Goal: Task Accomplishment & Management: Manage account settings

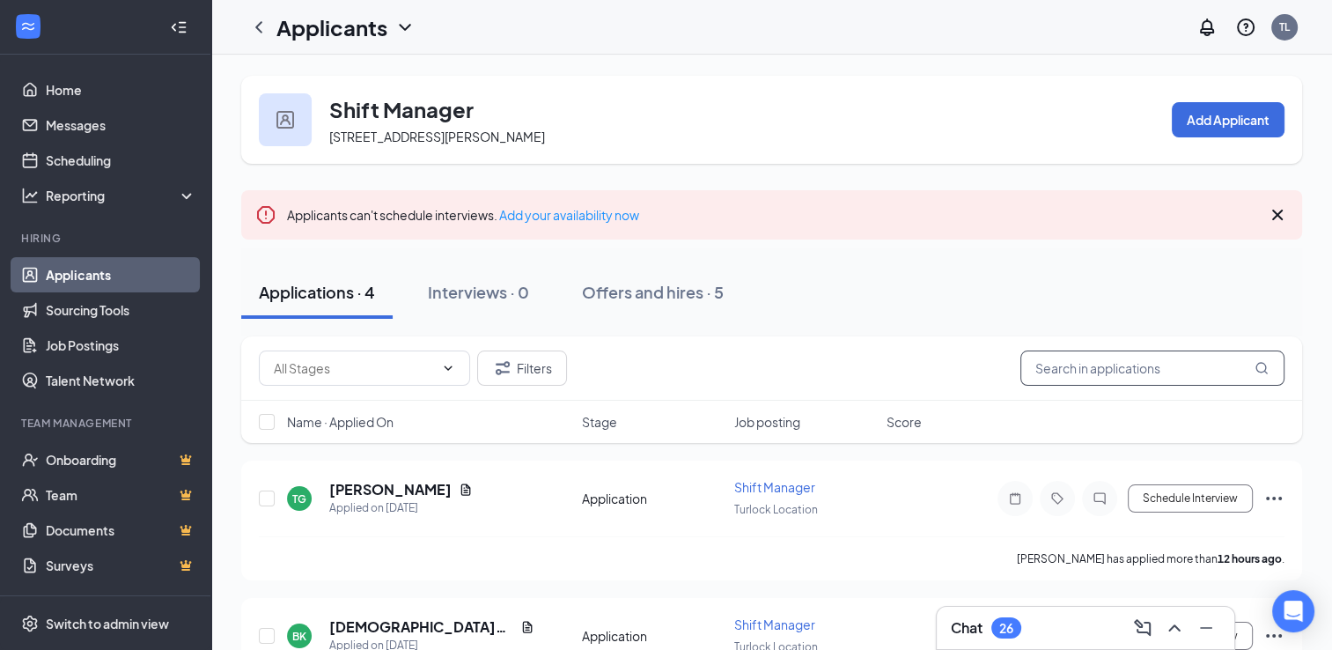
click at [420, 365] on input "text" at bounding box center [1152, 367] width 264 height 35
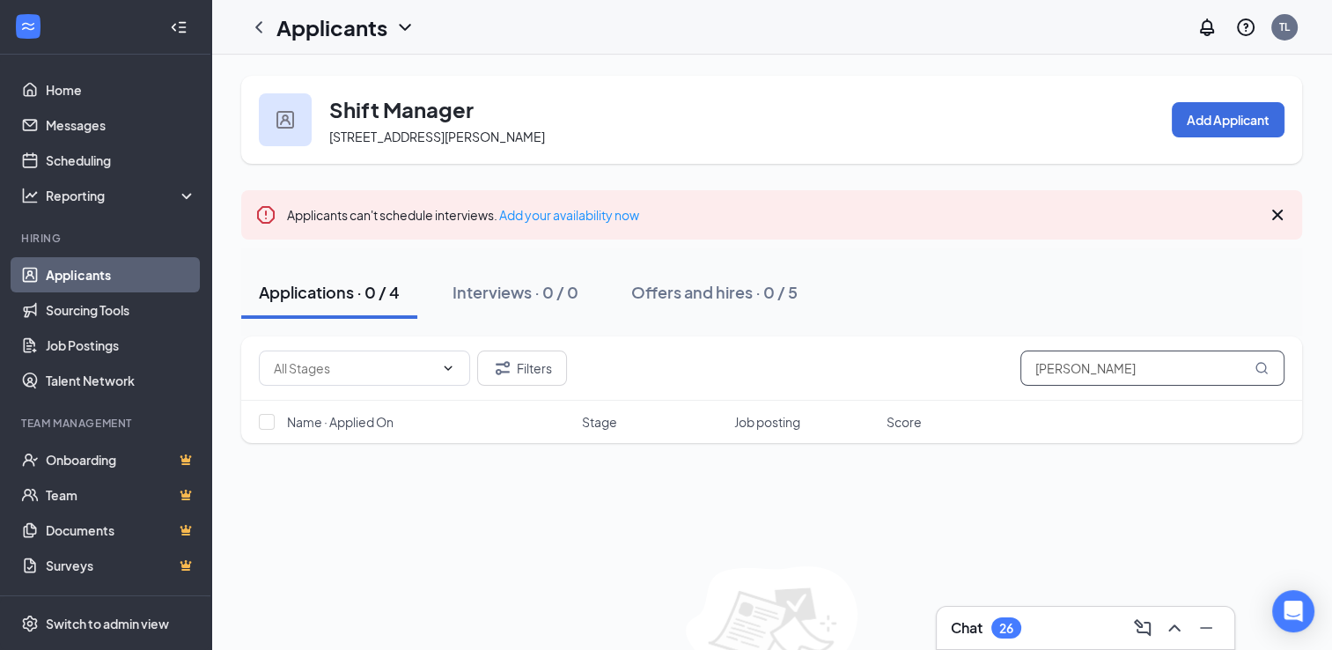
click at [420, 364] on input "[PERSON_NAME]" at bounding box center [1152, 367] width 264 height 35
type input "[PERSON_NAME]"
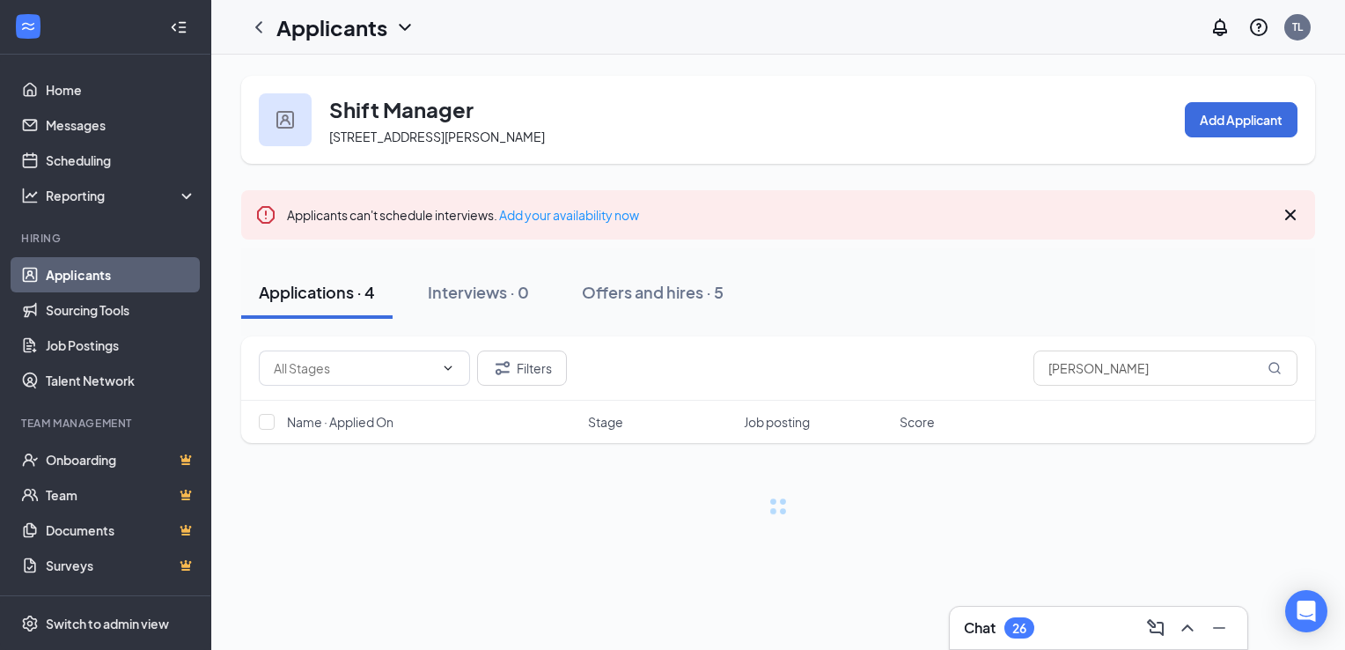
click at [406, 26] on icon "ChevronDown" at bounding box center [404, 27] width 21 height 21
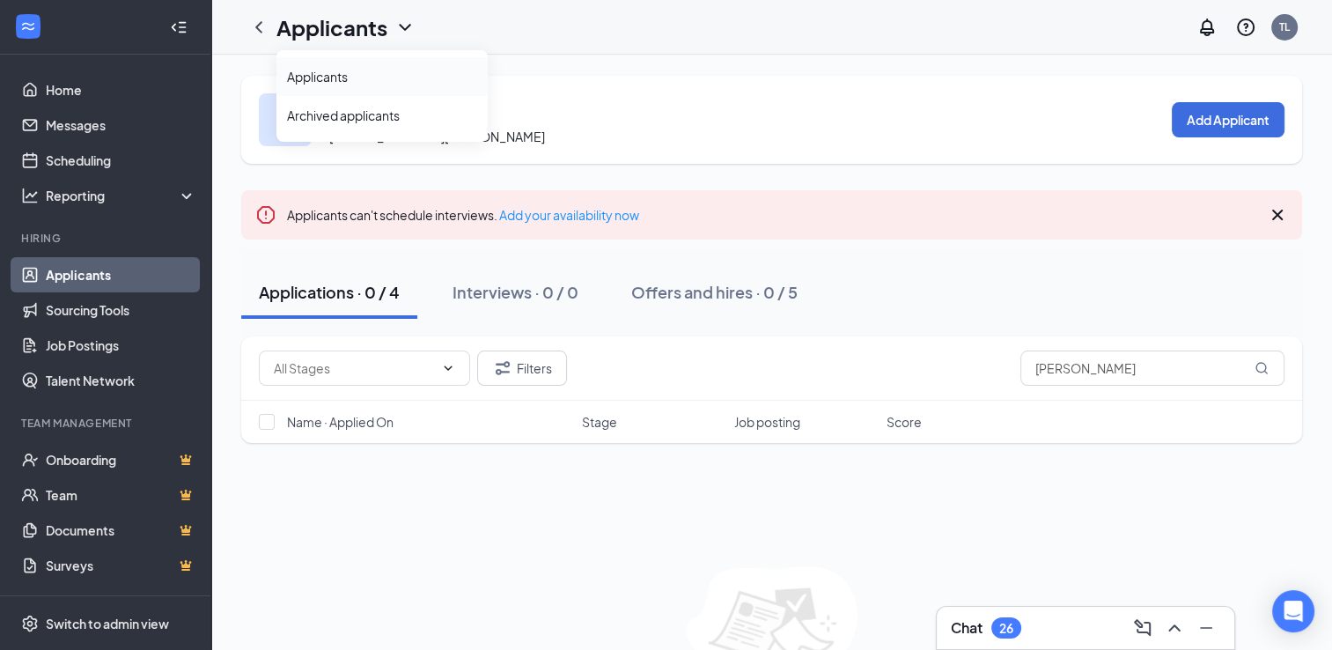
click at [391, 81] on link "Applicants" at bounding box center [382, 77] width 190 height 18
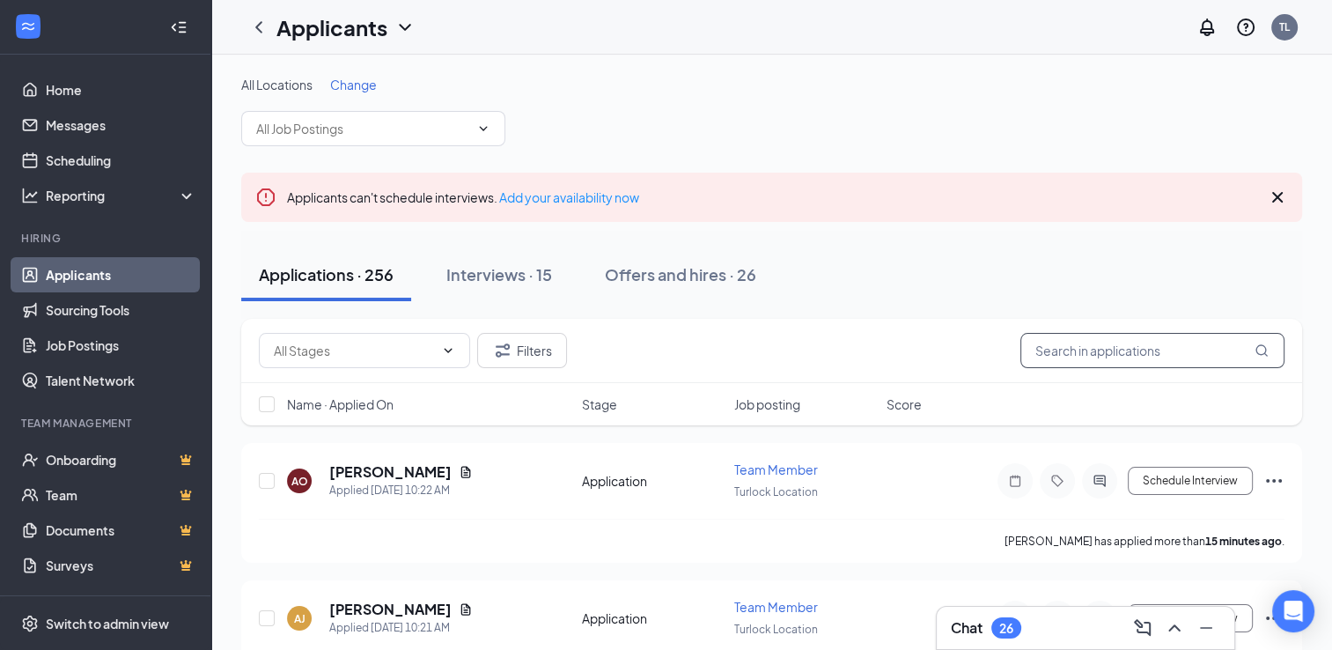
click at [420, 350] on input "text" at bounding box center [1152, 350] width 264 height 35
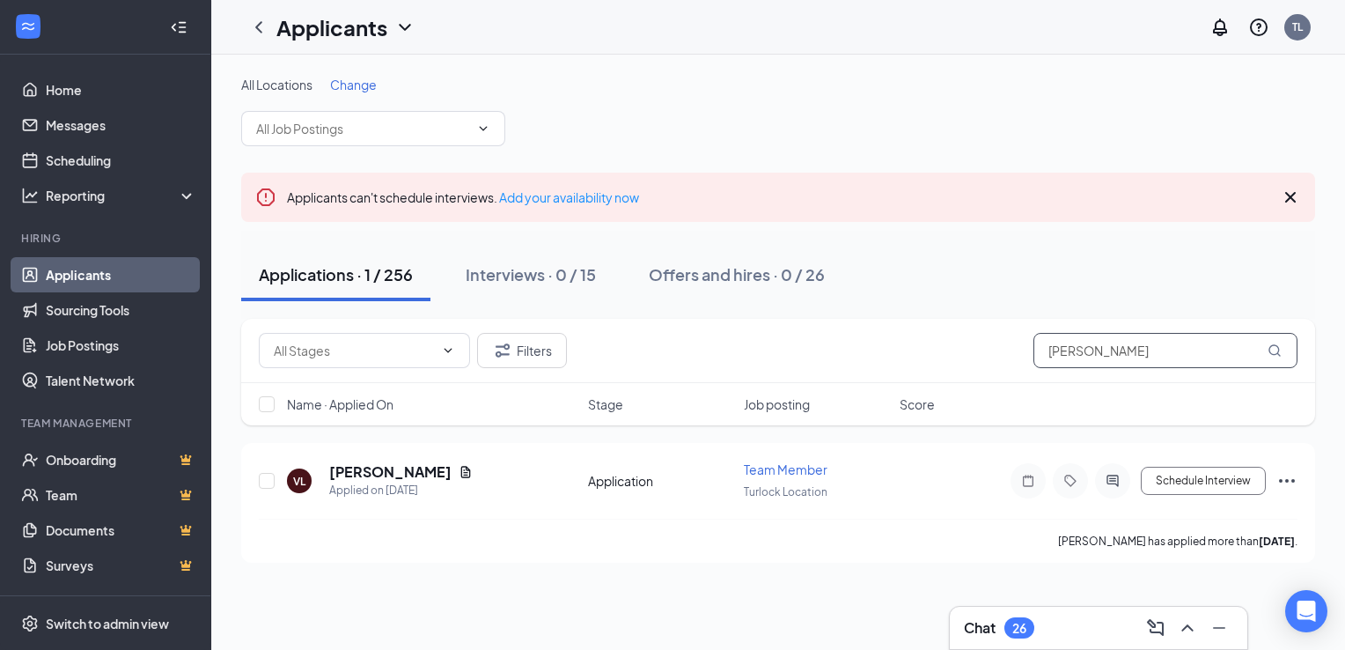
drag, startPoint x: 1097, startPoint y: 351, endPoint x: 1027, endPoint y: 369, distance: 72.6
click at [420, 369] on div "Filters [PERSON_NAME]" at bounding box center [778, 351] width 1074 height 64
type input "b"
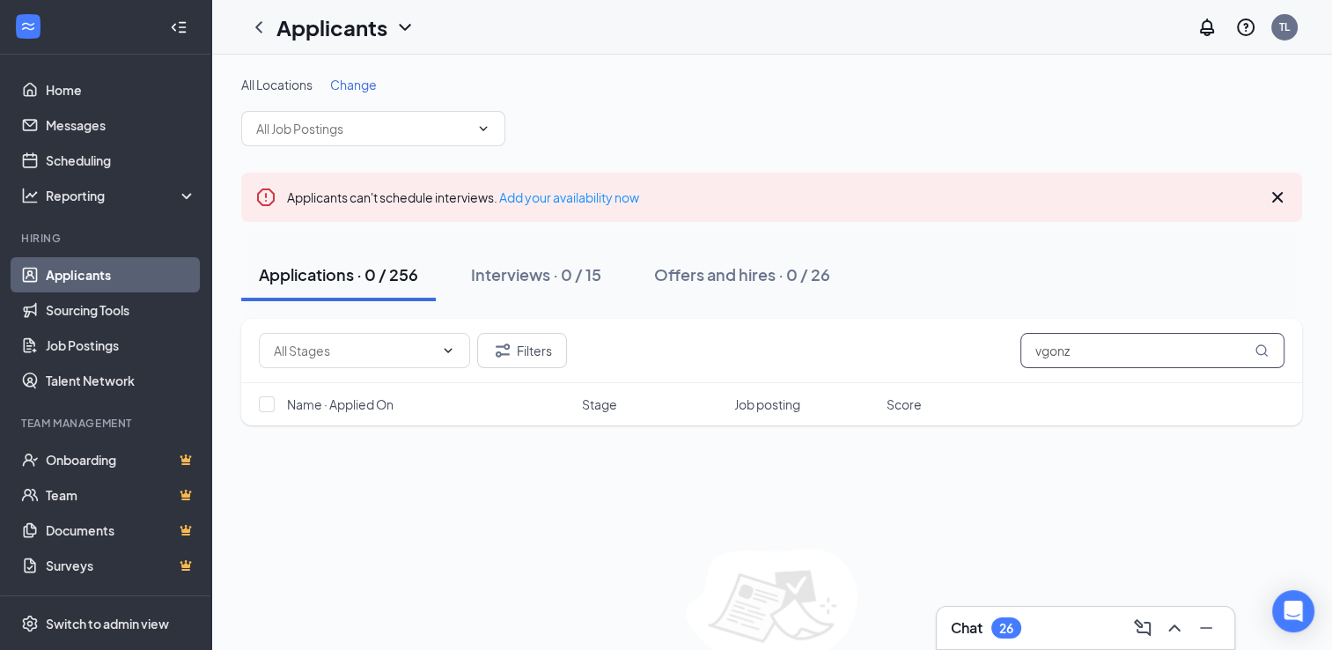
drag, startPoint x: 1079, startPoint y: 348, endPoint x: 1021, endPoint y: 372, distance: 62.8
click at [420, 372] on div "Filters vgonz" at bounding box center [771, 351] width 1061 height 64
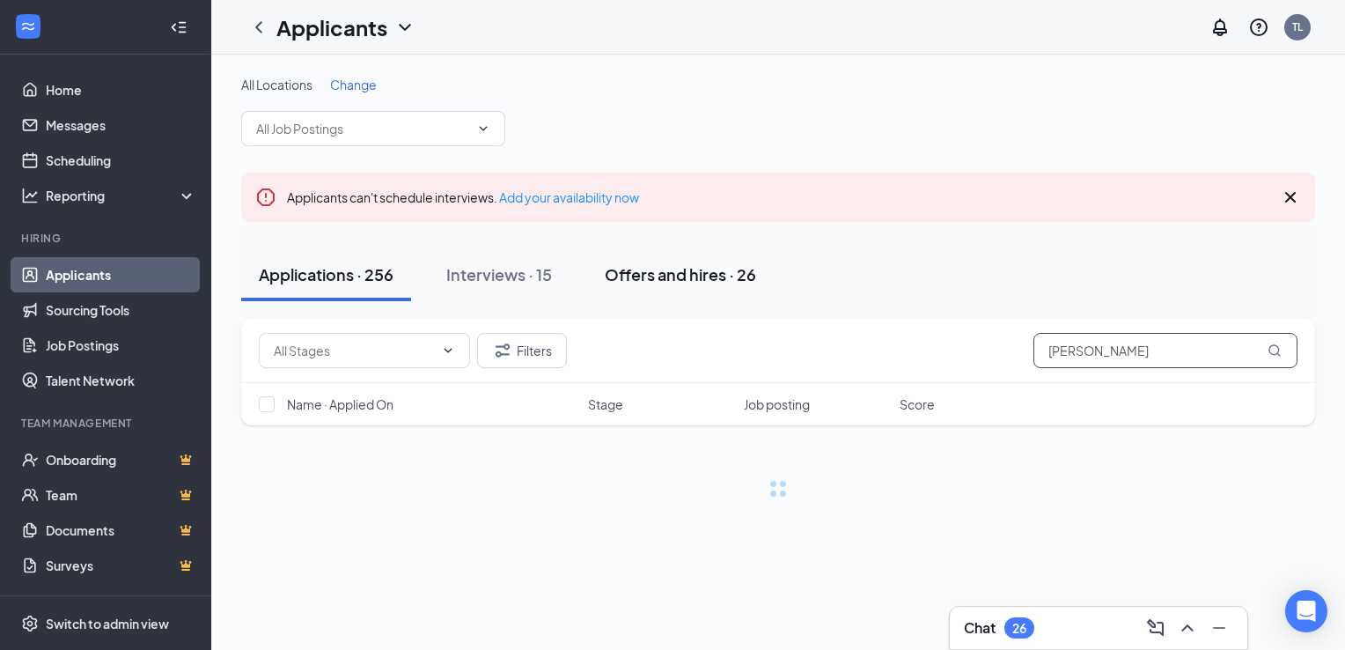
type input "[PERSON_NAME]"
click at [420, 263] on div "Offers and hires · 26" at bounding box center [680, 274] width 151 height 22
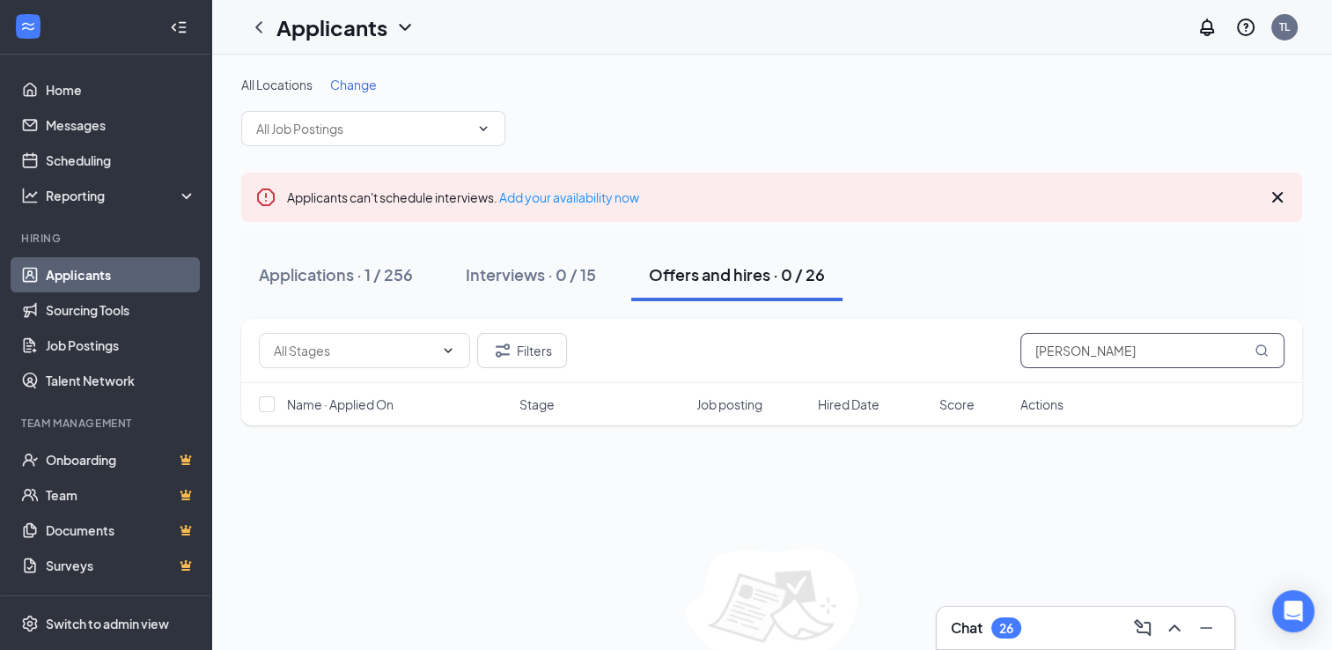
click at [420, 333] on input "[PERSON_NAME]" at bounding box center [1152, 350] width 264 height 35
click at [420, 349] on icon "MagnifyingGlass" at bounding box center [1262, 350] width 14 height 14
click at [395, 281] on div "Applications · 1 / 256" at bounding box center [336, 274] width 154 height 22
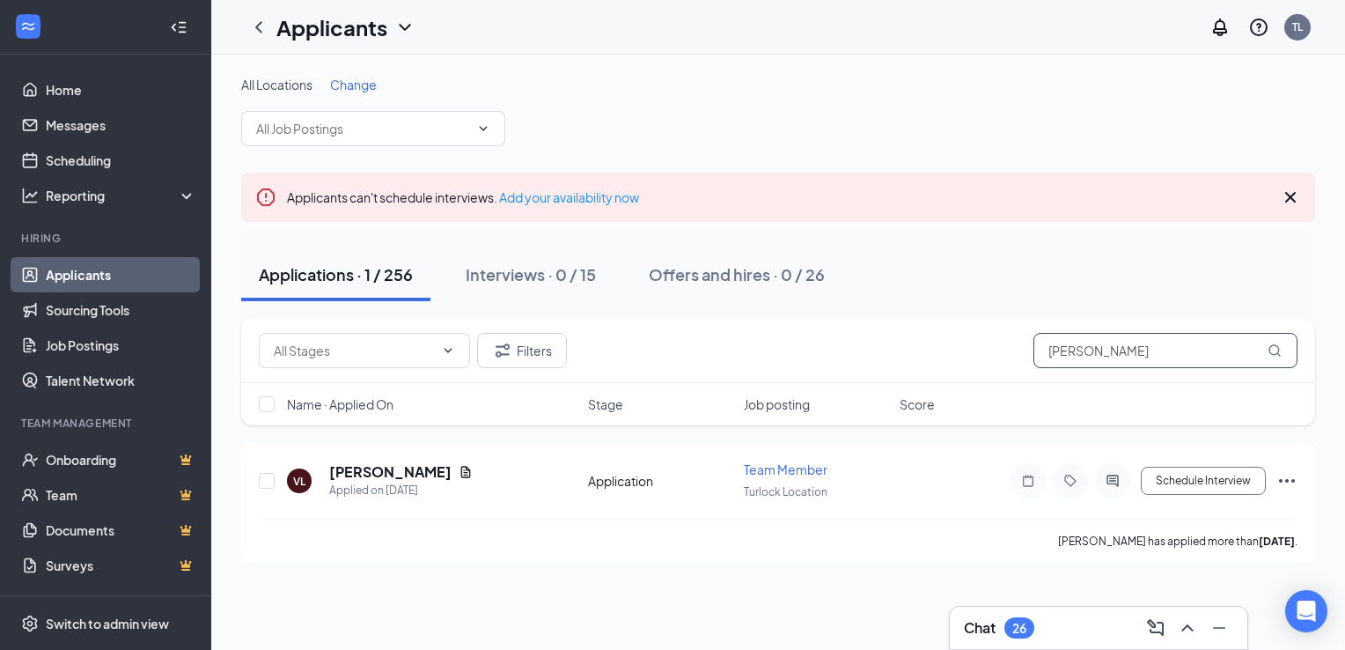
click at [420, 342] on input "[PERSON_NAME]" at bounding box center [1166, 350] width 264 height 35
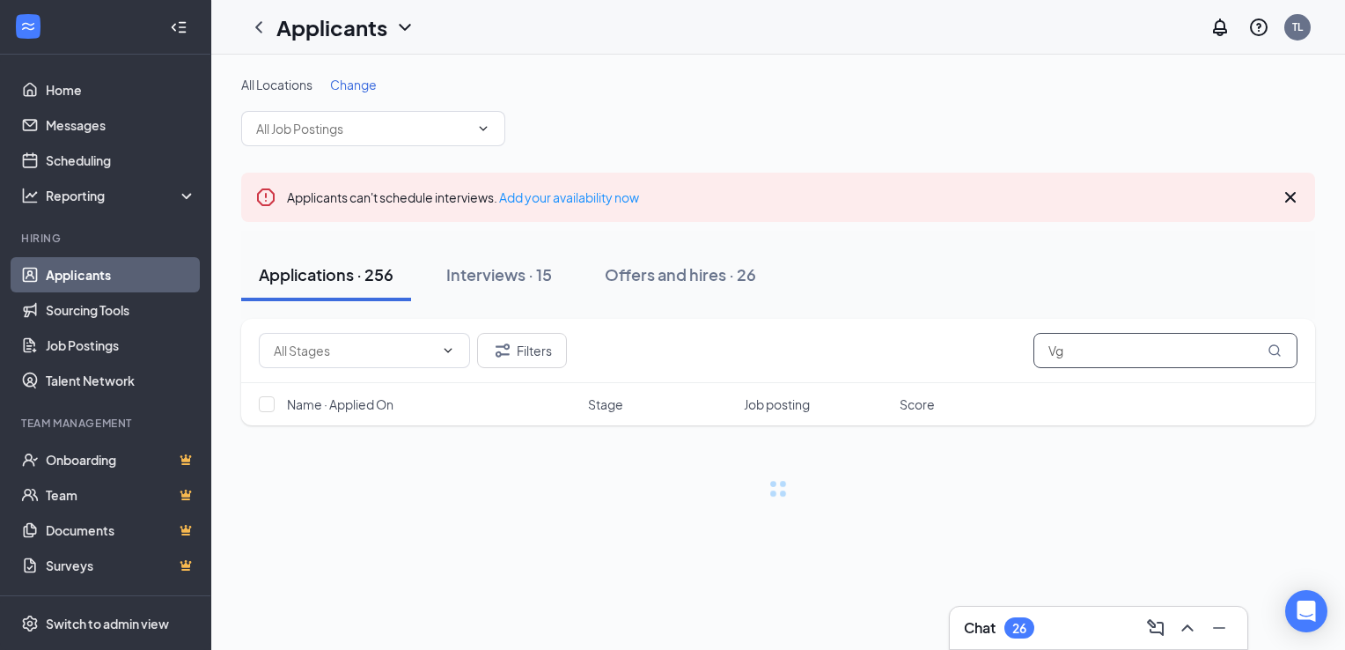
type input "V"
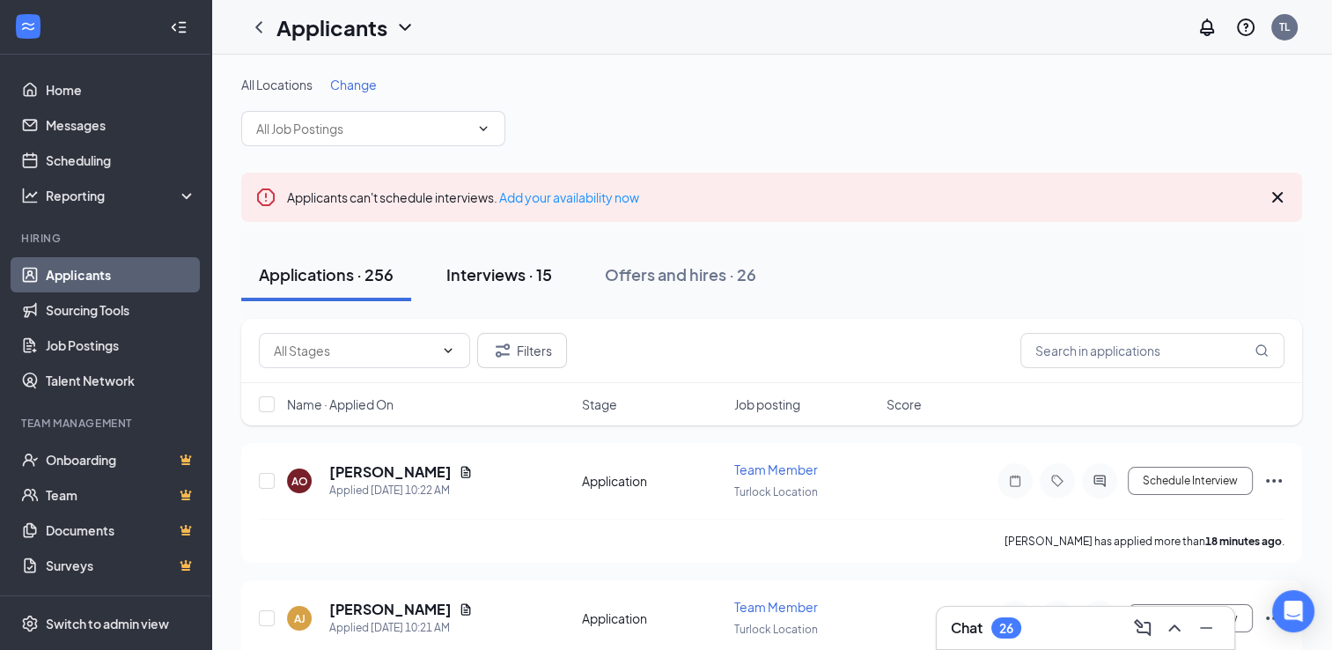
click at [420, 266] on div "Interviews · 15" at bounding box center [499, 274] width 106 height 22
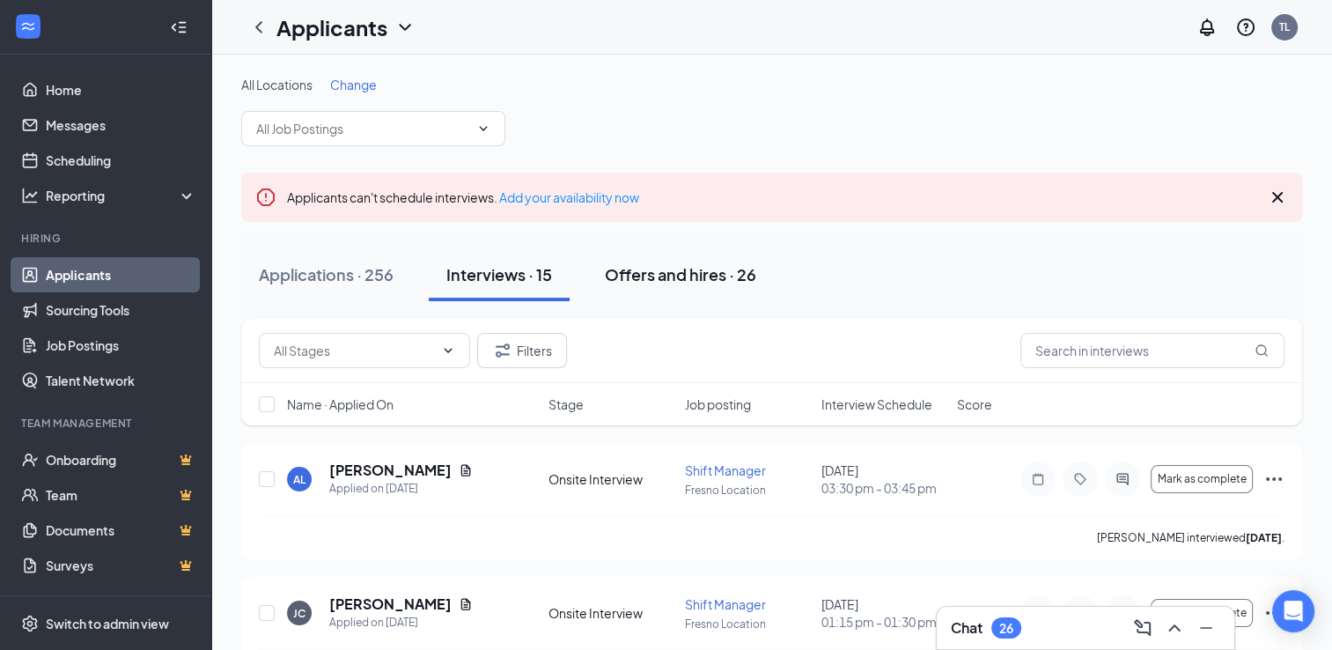
click at [420, 276] on div "Offers and hires · 26" at bounding box center [680, 274] width 151 height 22
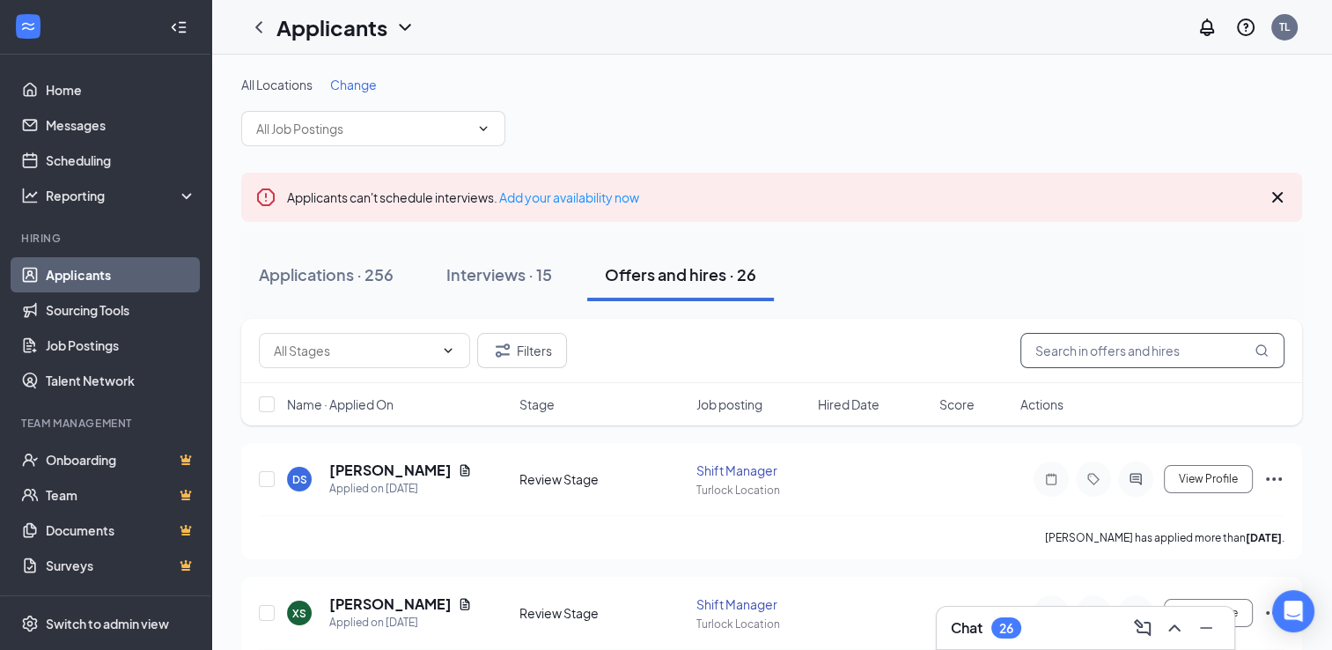
click at [420, 347] on input "text" at bounding box center [1152, 350] width 264 height 35
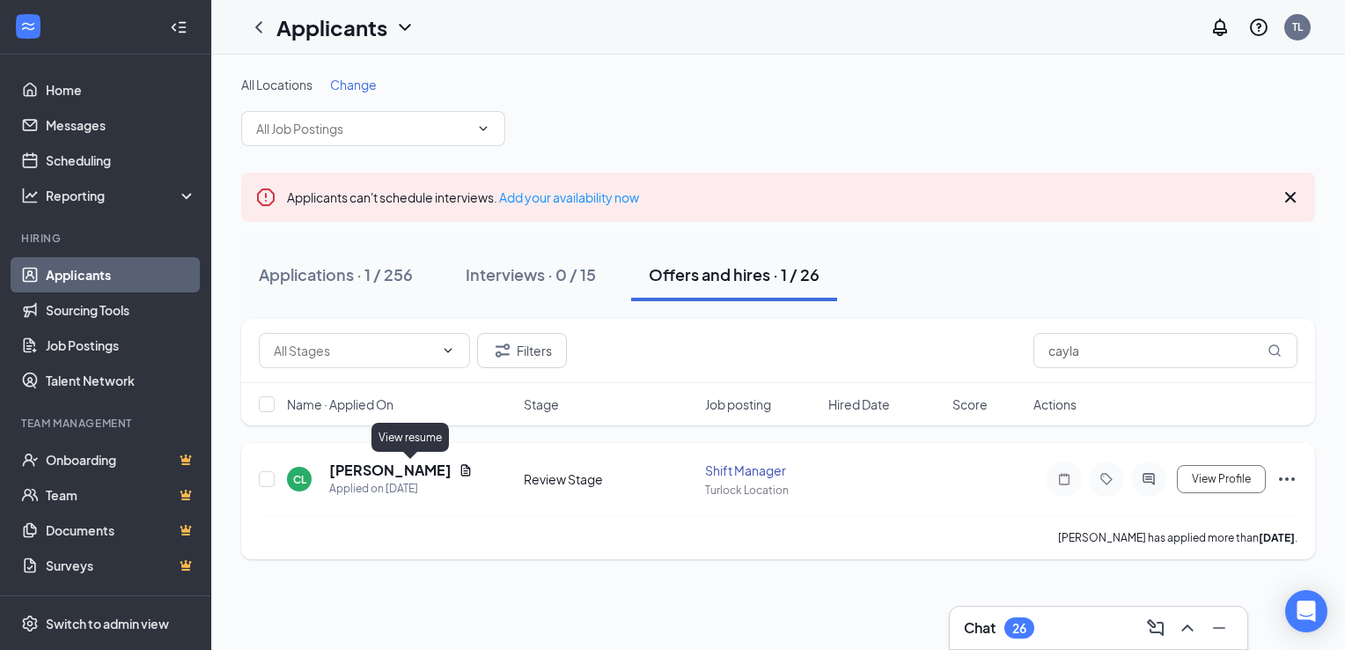
click at [420, 469] on icon "Document" at bounding box center [466, 470] width 14 height 14
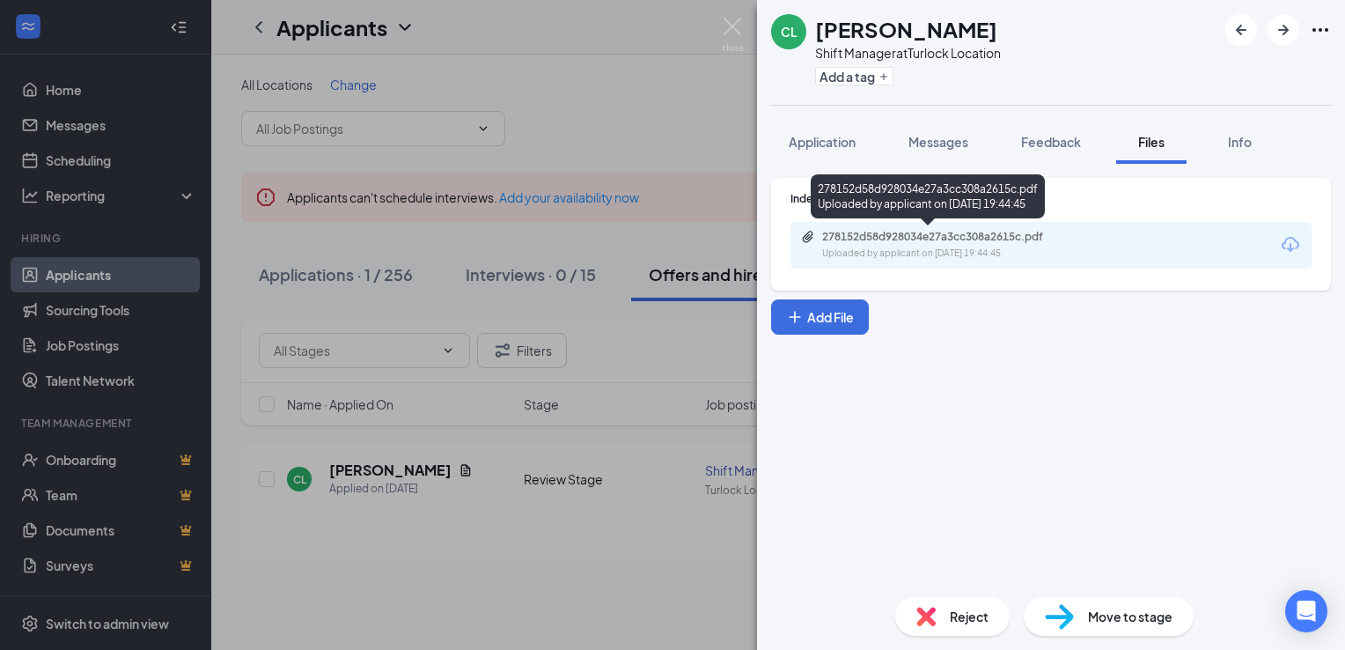
click at [420, 232] on div "278152d58d928034e27a3cc308a2615c.pdf" at bounding box center [945, 237] width 247 height 14
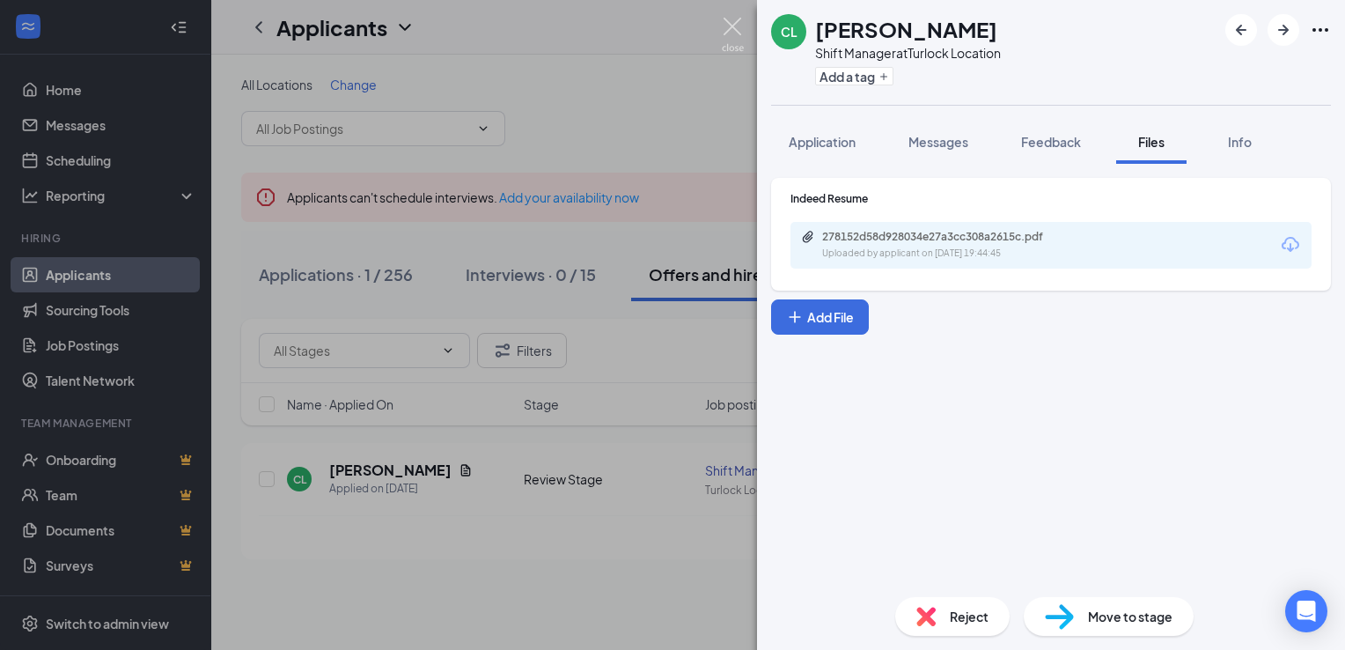
click at [420, 26] on img at bounding box center [733, 35] width 22 height 34
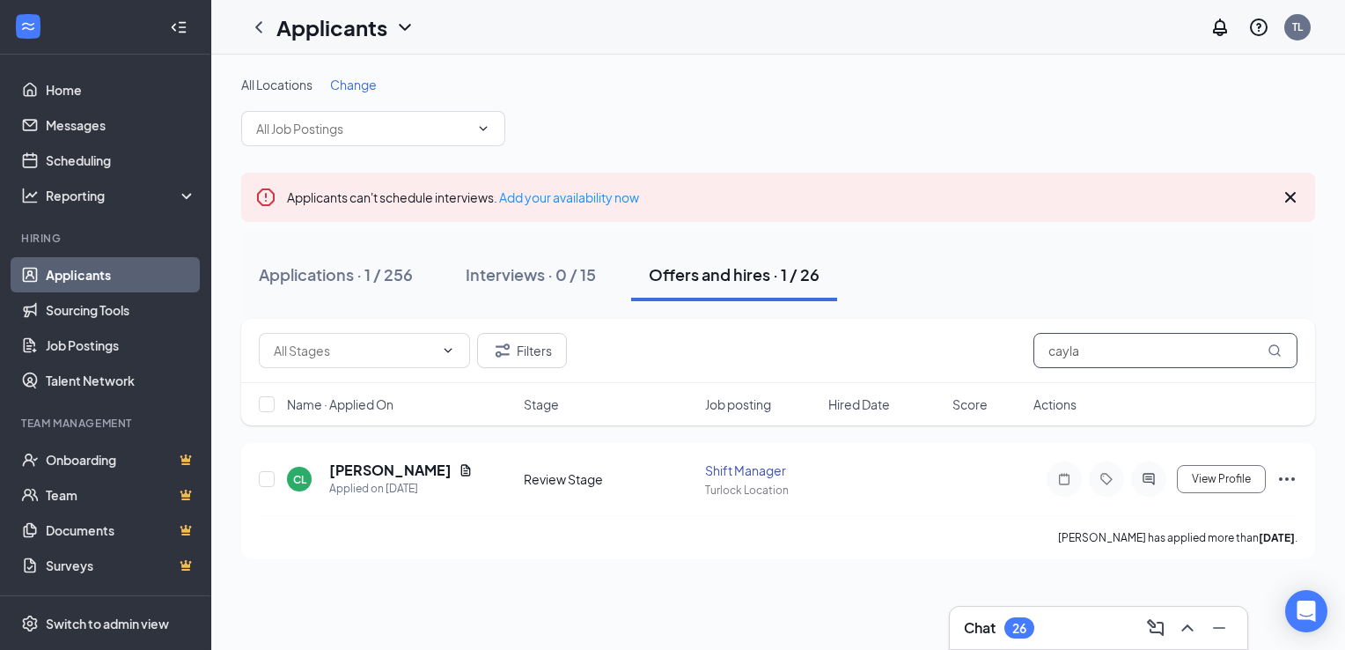
drag, startPoint x: 1083, startPoint y: 351, endPoint x: 994, endPoint y: 377, distance: 92.5
click at [420, 377] on div "Filters cayla" at bounding box center [778, 351] width 1074 height 64
type input "z"
click at [420, 474] on icon "Document" at bounding box center [466, 470] width 14 height 14
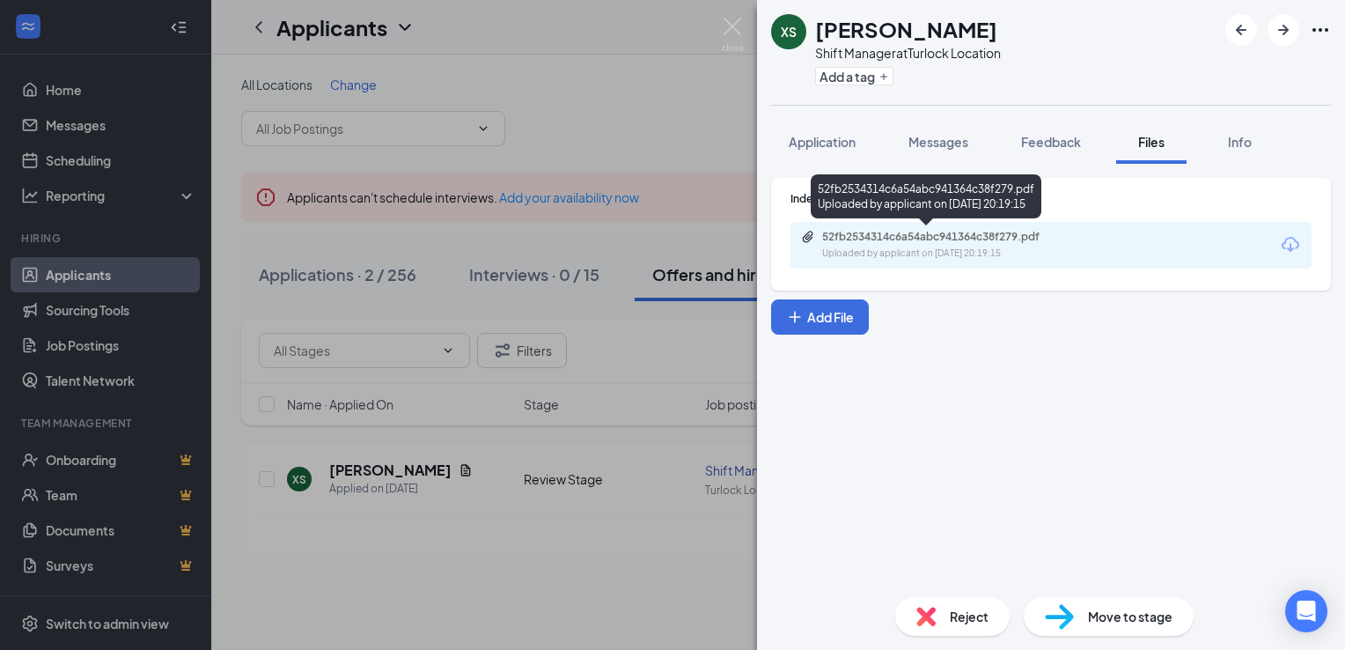
click at [420, 237] on div "52fb2534314c6a54abc941364c38f279.pdf" at bounding box center [945, 237] width 247 height 14
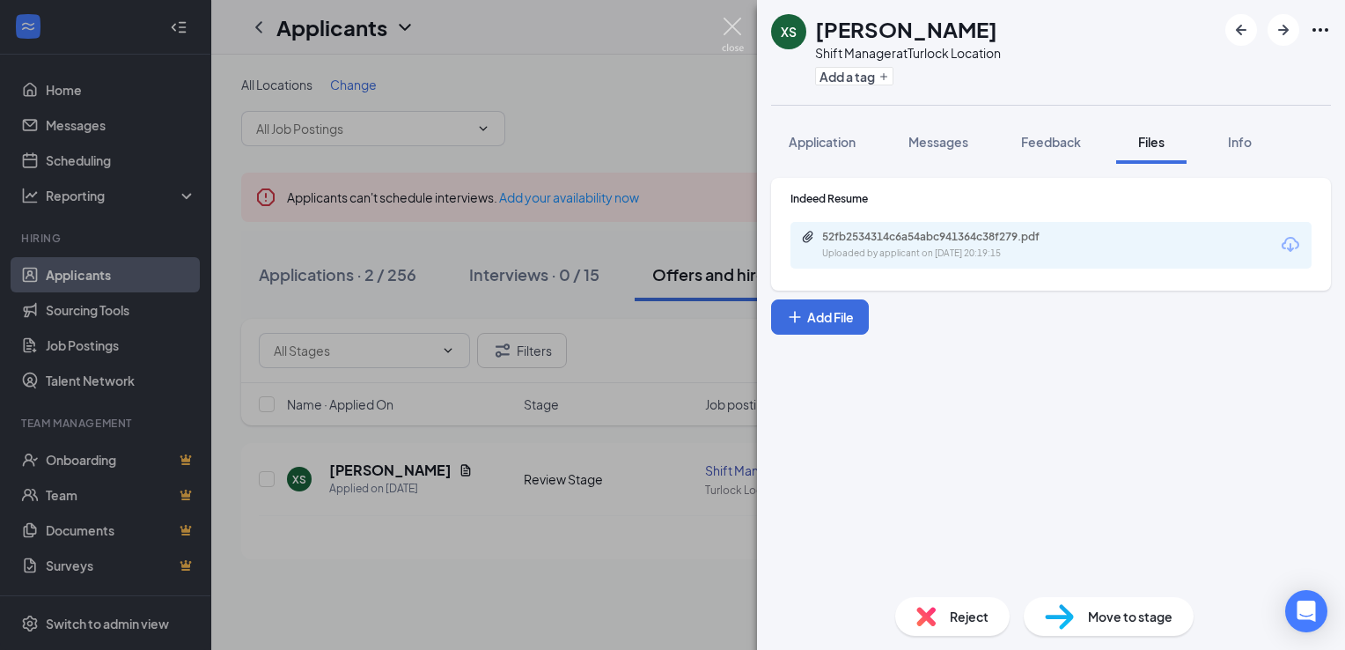
click at [420, 23] on img at bounding box center [733, 35] width 22 height 34
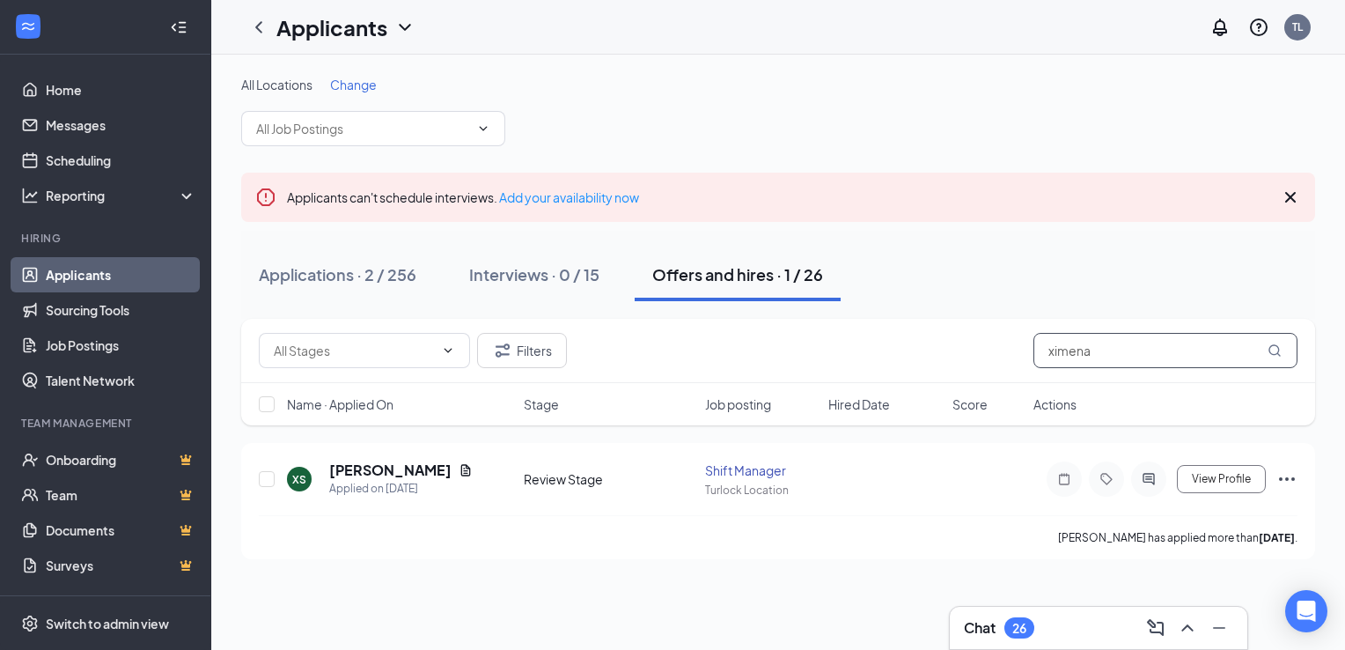
drag, startPoint x: 1093, startPoint y: 349, endPoint x: 1027, endPoint y: 364, distance: 68.8
click at [420, 364] on div "Filters ximena" at bounding box center [778, 350] width 1039 height 35
type input "[PERSON_NAME]"
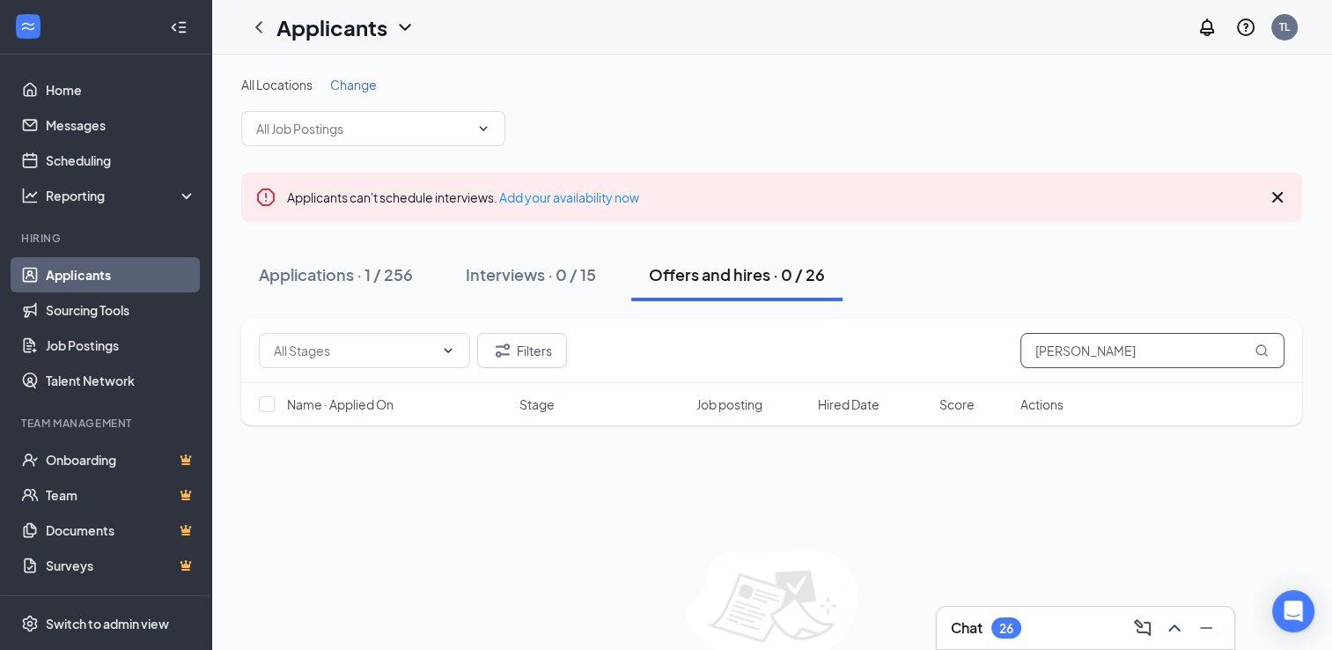
drag, startPoint x: 1088, startPoint y: 351, endPoint x: 1005, endPoint y: 365, distance: 84.8
click at [420, 365] on div "Filters [PERSON_NAME]" at bounding box center [772, 350] width 1026 height 35
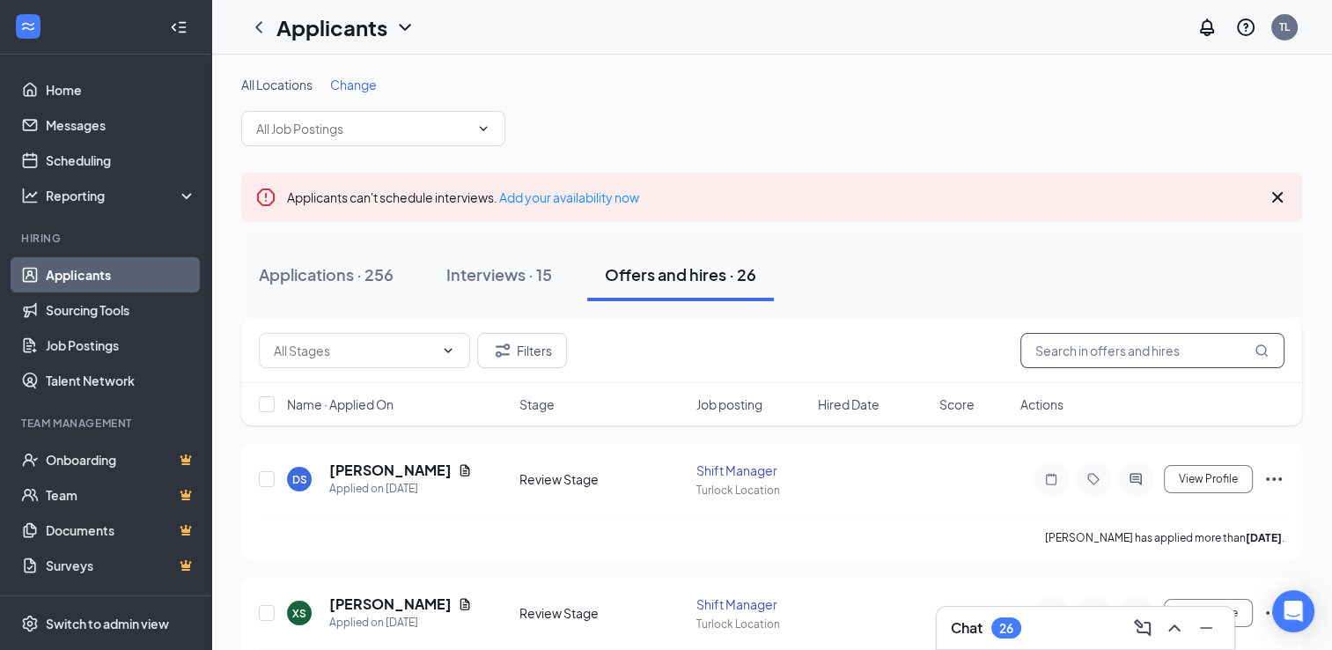
paste input "[EMAIL_ADDRESS][DOMAIN_NAME]"
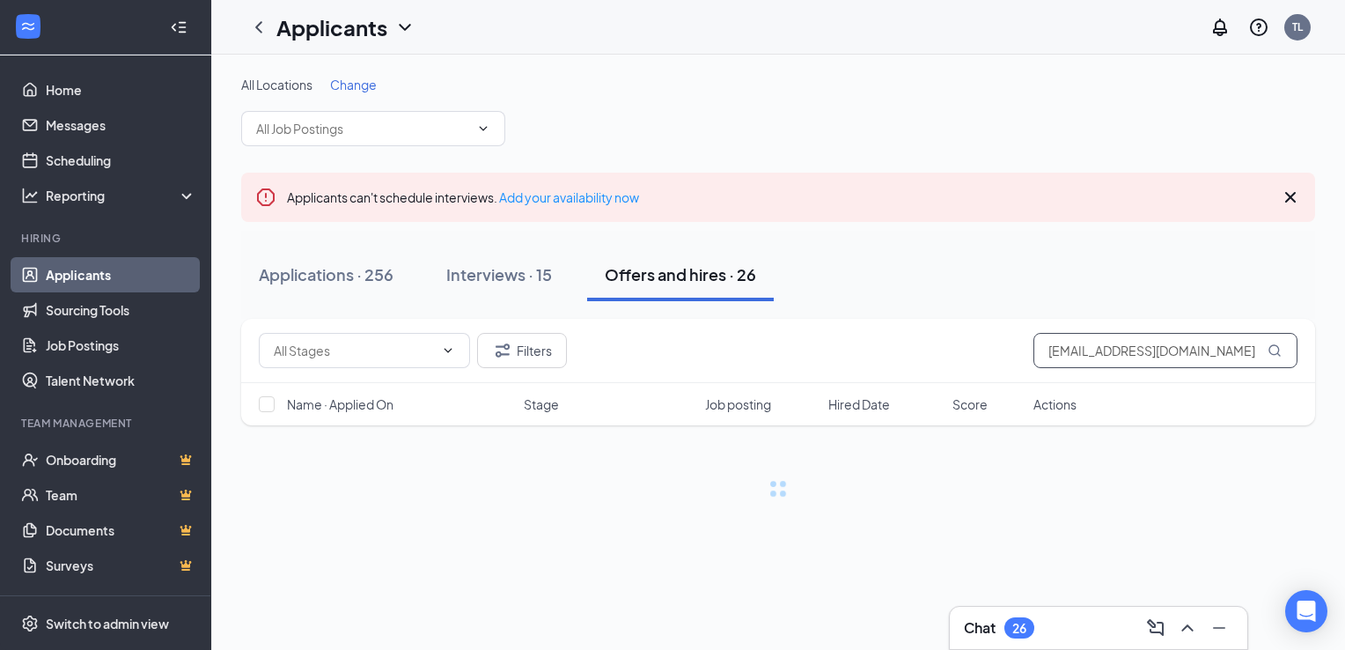
type input "[EMAIL_ADDRESS][DOMAIN_NAME]"
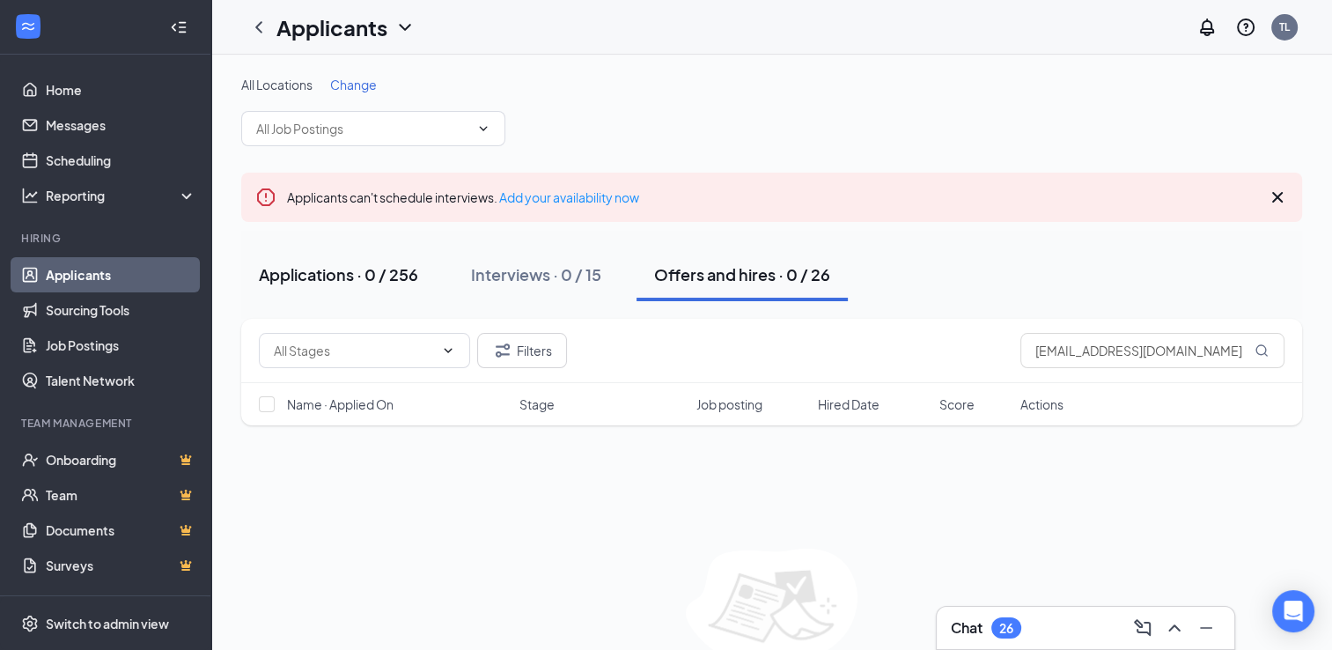
click at [388, 280] on div "Applications · 0 / 256" at bounding box center [338, 274] width 159 height 22
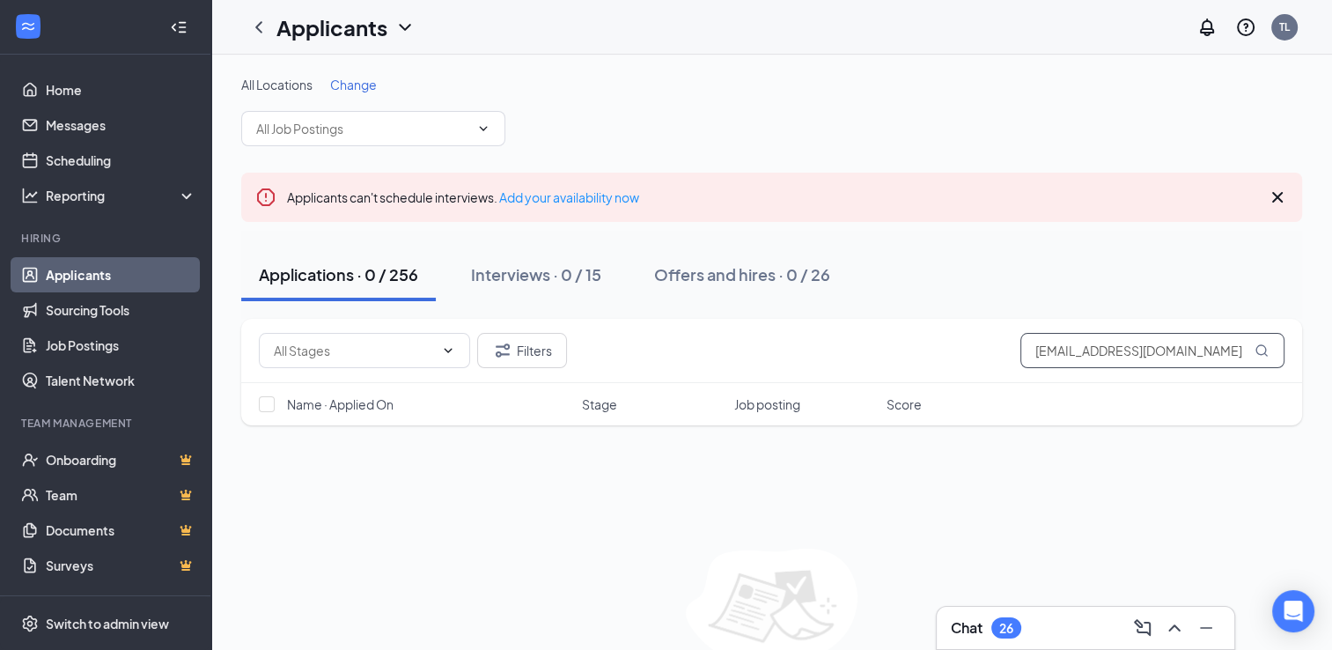
click at [420, 350] on icon "MagnifyingGlass" at bounding box center [1262, 350] width 14 height 14
click at [420, 348] on input "[EMAIL_ADDRESS][DOMAIN_NAME]" at bounding box center [1152, 350] width 264 height 35
drag, startPoint x: 1194, startPoint y: 354, endPoint x: 966, endPoint y: 401, distance: 232.8
click at [420, 403] on div "Filters [EMAIL_ADDRESS][DOMAIN_NAME] Name · Applied On Stage Job posting Score" at bounding box center [771, 372] width 1061 height 107
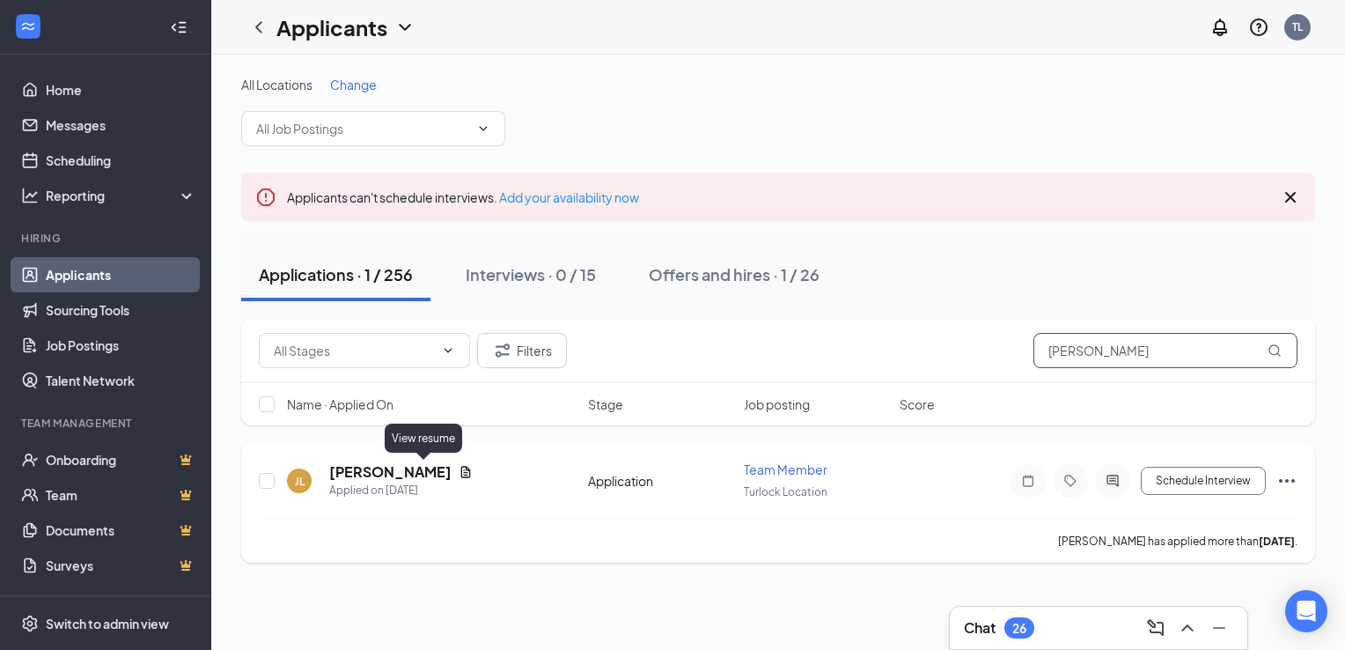
type input "[PERSON_NAME]"
click at [420, 472] on icon "Document" at bounding box center [466, 472] width 14 height 14
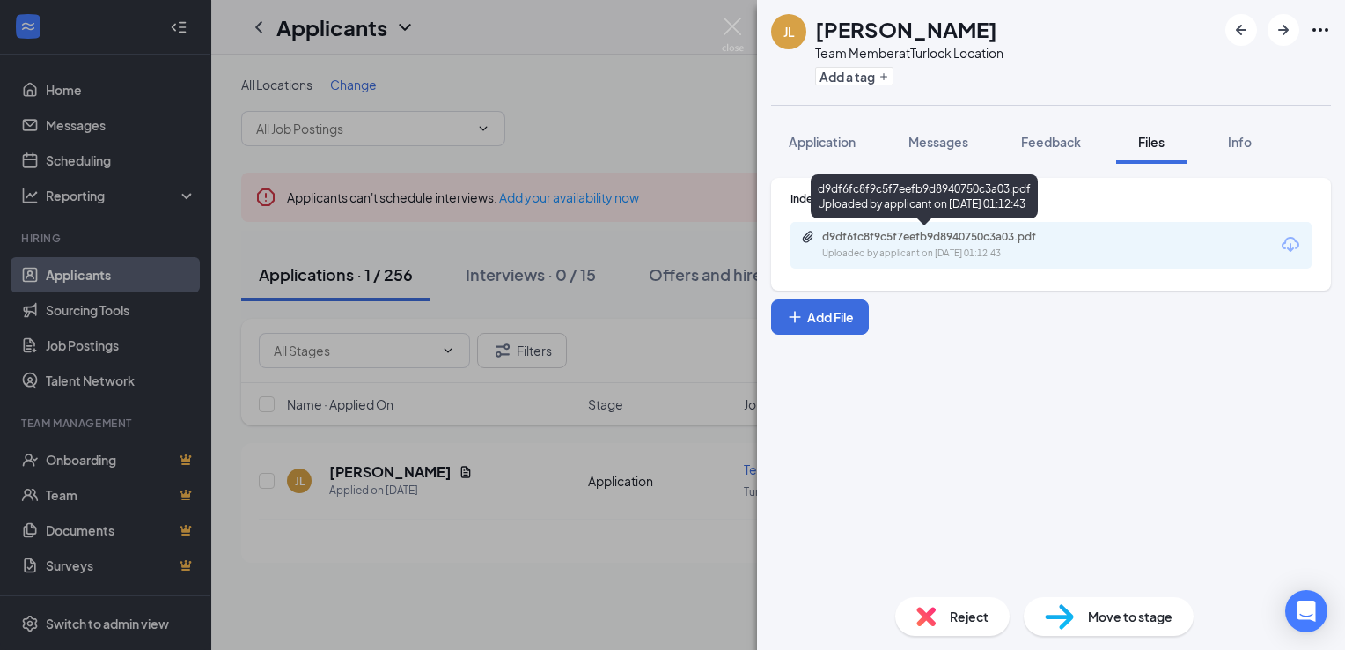
click at [420, 241] on div "d9df6fc8f9c5f7eefb9d8940750c3a03.pdf" at bounding box center [945, 237] width 247 height 14
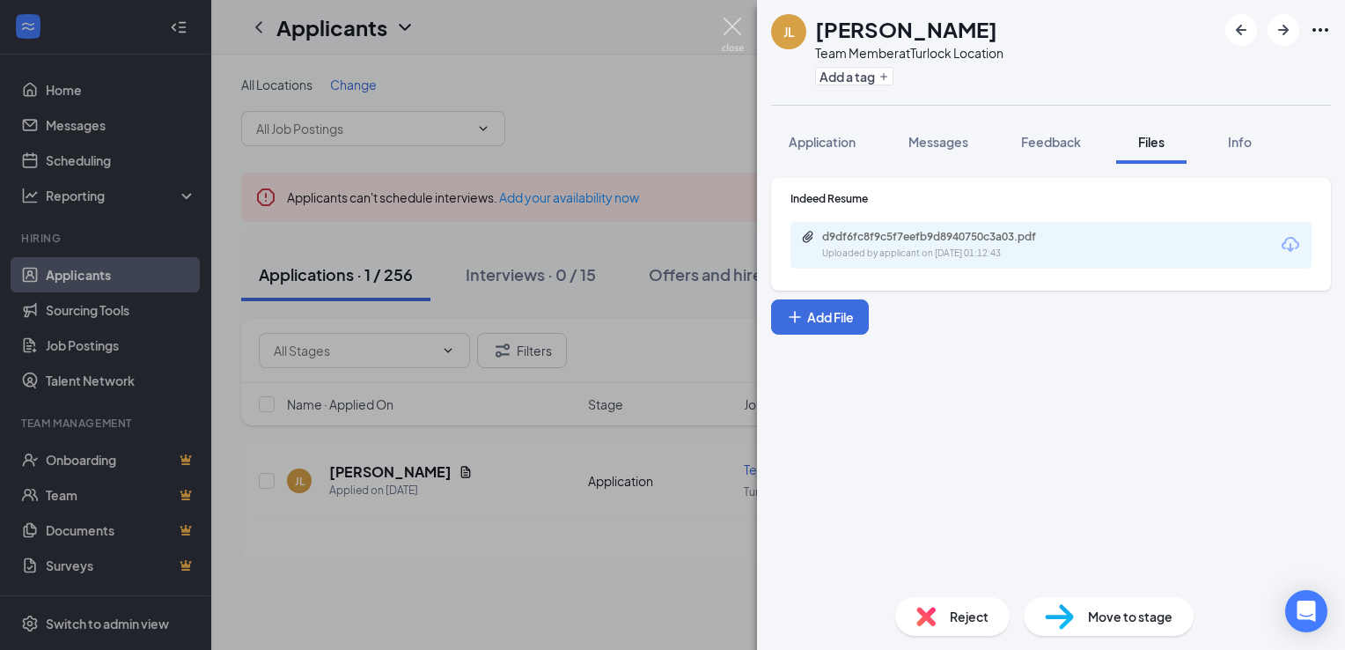
click at [420, 28] on img at bounding box center [733, 35] width 22 height 34
